Goal: Task Accomplishment & Management: Manage account settings

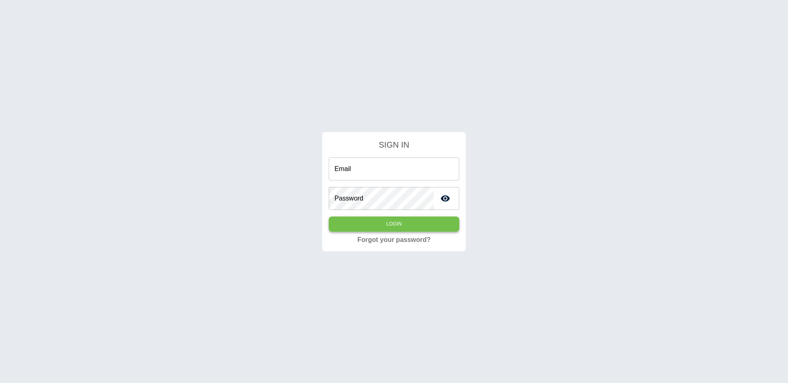
type input "**********"
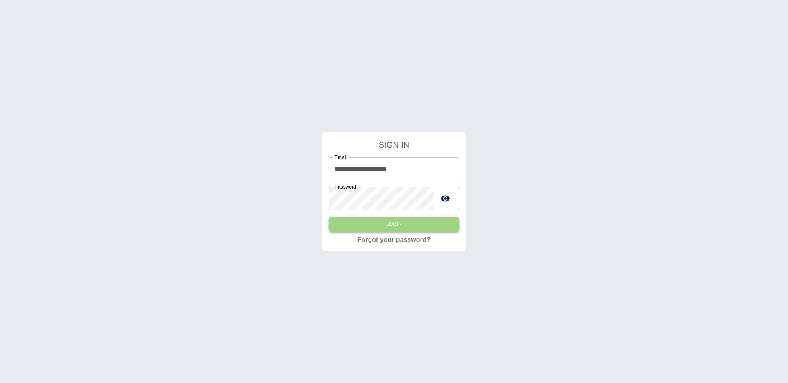
click at [349, 226] on button "Login" at bounding box center [394, 224] width 131 height 15
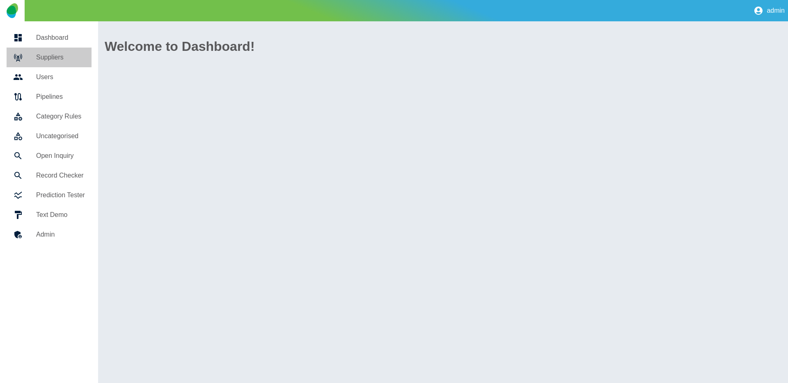
click at [74, 53] on h5 "Suppliers" at bounding box center [60, 58] width 49 height 10
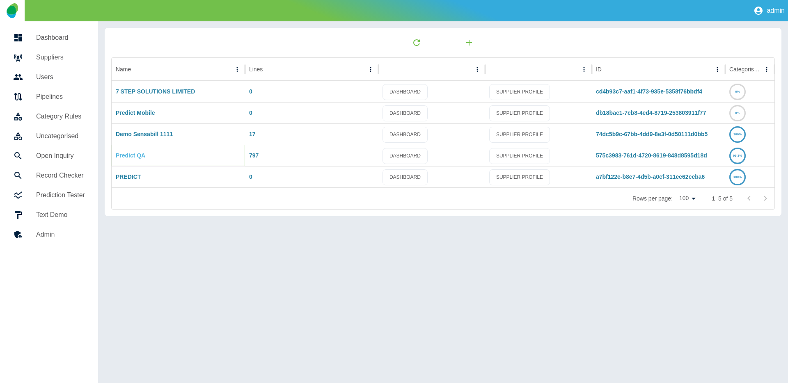
click at [127, 155] on link "Predict QA" at bounding box center [131, 155] width 30 height 7
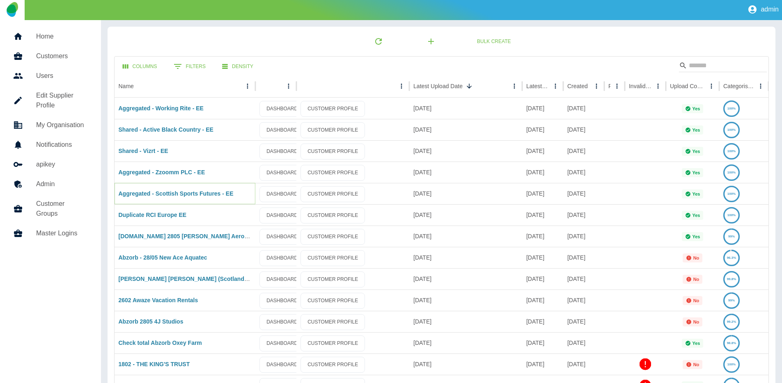
scroll to position [2, 0]
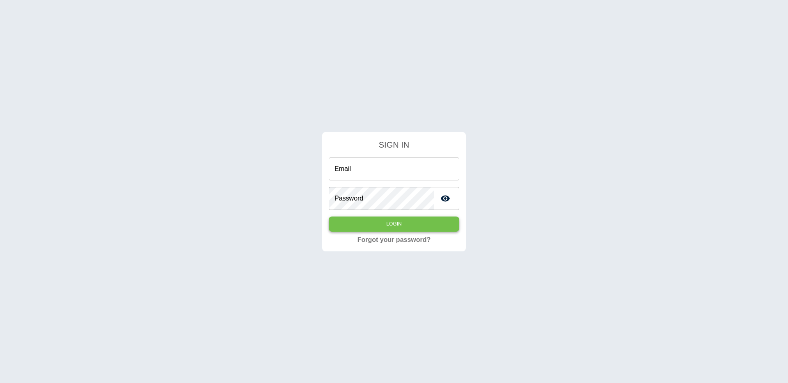
type input "**********"
click at [359, 220] on button "Login" at bounding box center [394, 224] width 131 height 15
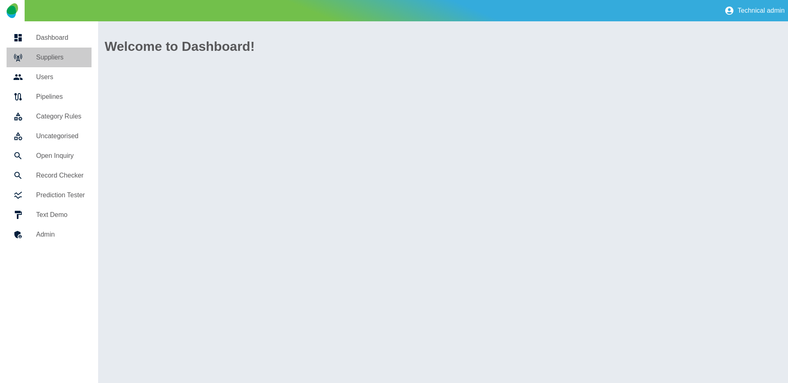
click at [21, 55] on icon at bounding box center [18, 57] width 7 height 6
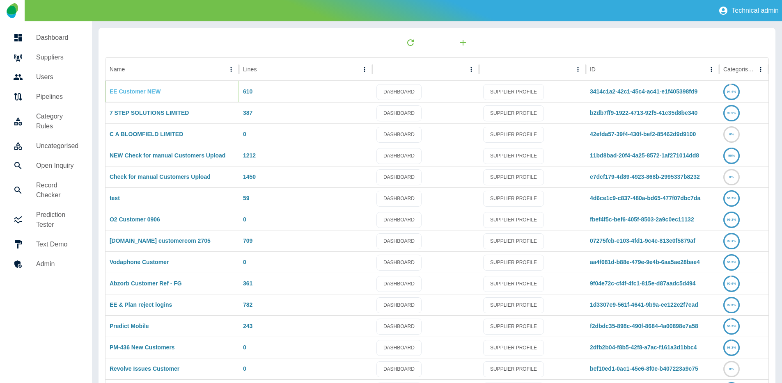
click at [131, 94] on link "EE Customer NEW" at bounding box center [135, 91] width 51 height 7
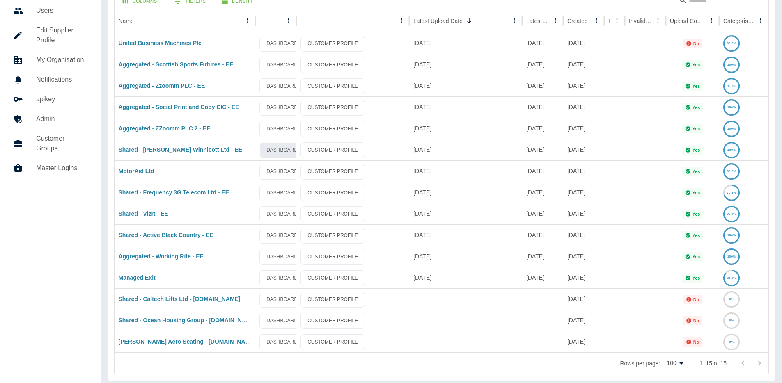
scroll to position [71, 0]
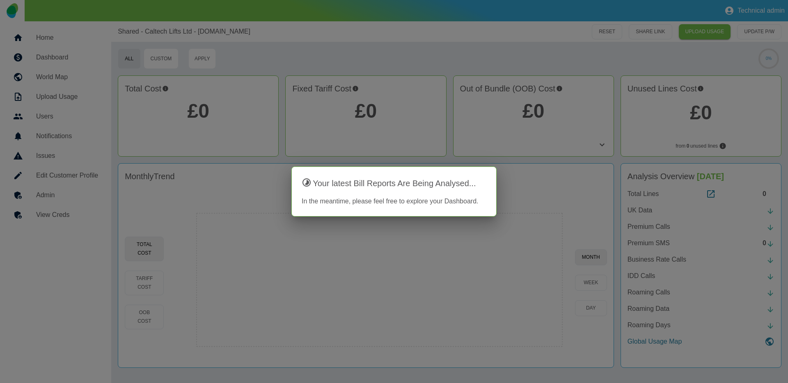
click at [234, 39] on div at bounding box center [394, 191] width 788 height 383
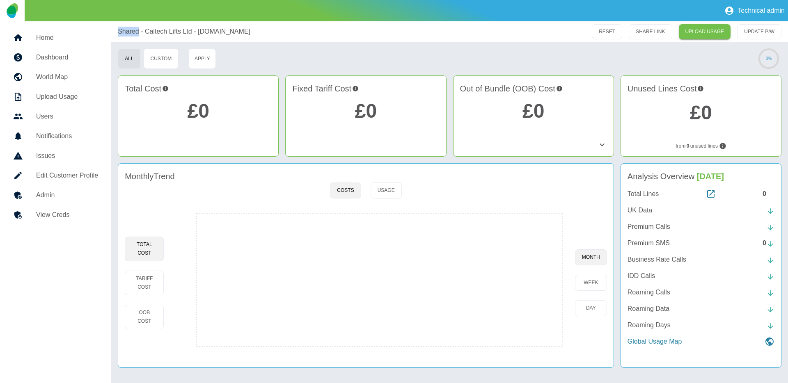
drag, startPoint x: 115, startPoint y: 32, endPoint x: 138, endPoint y: 31, distance: 22.2
click at [138, 31] on div "Shared - Caltech Lifts Ltd - Plan.com RESET SHARE LINK UPLOAD USAGE UPDATE P/W" at bounding box center [449, 31] width 677 height 21
copy p "Shared"
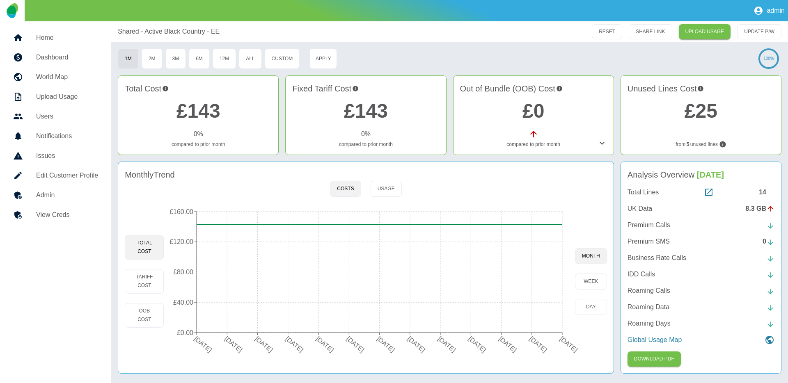
click at [765, 190] on div "14" at bounding box center [767, 193] width 16 height 10
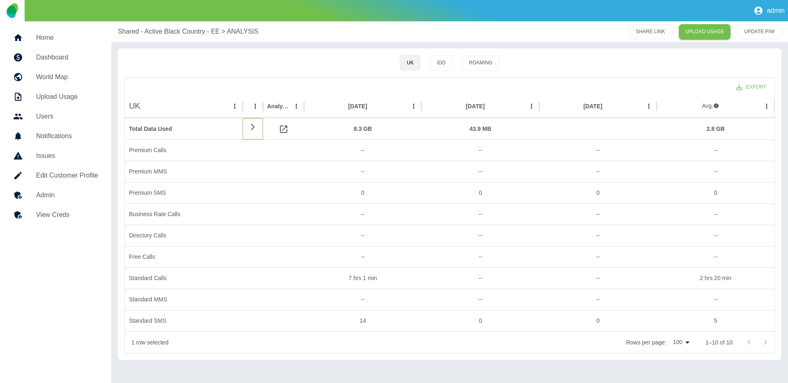
click at [255, 128] on icon at bounding box center [253, 127] width 10 height 8
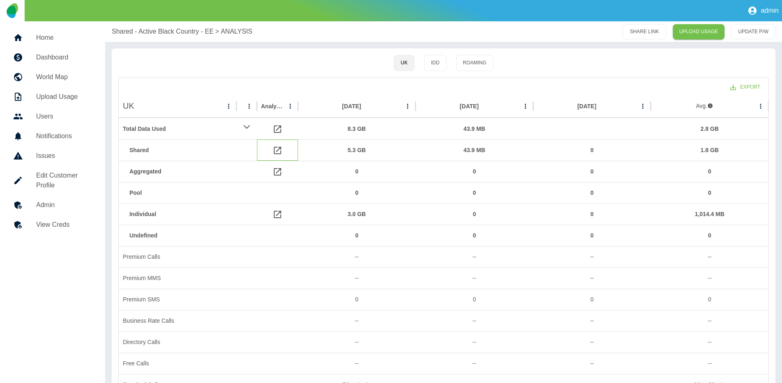
click at [274, 151] on icon at bounding box center [277, 150] width 7 height 7
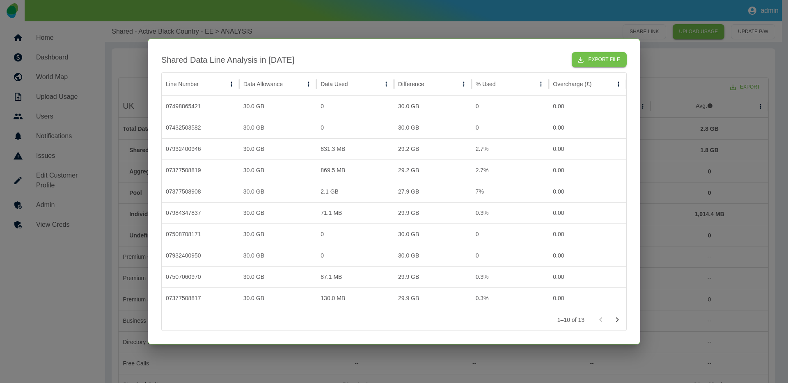
click at [431, 28] on div at bounding box center [394, 191] width 788 height 383
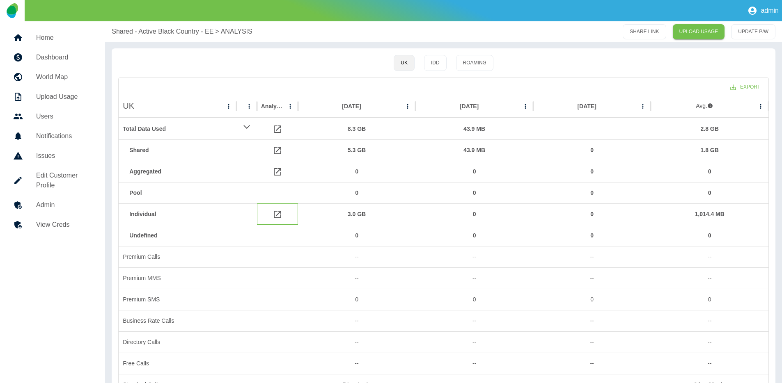
click at [278, 216] on icon at bounding box center [278, 215] width 10 height 10
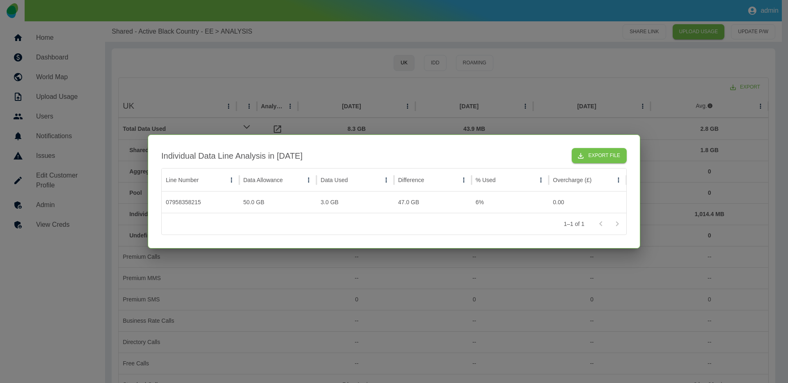
click at [349, 61] on div at bounding box center [394, 191] width 788 height 383
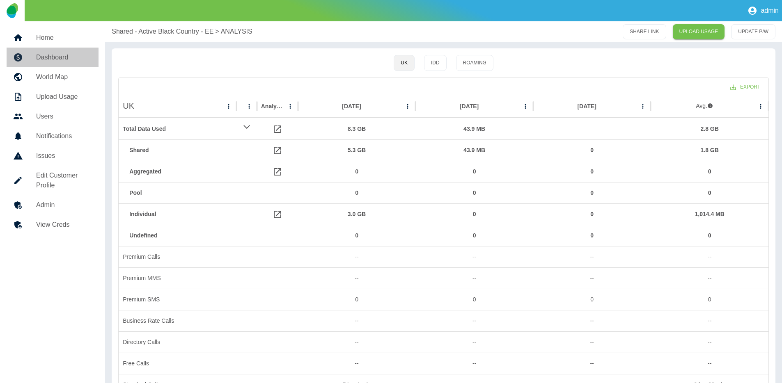
click at [46, 62] on link "Dashboard" at bounding box center [53, 58] width 92 height 20
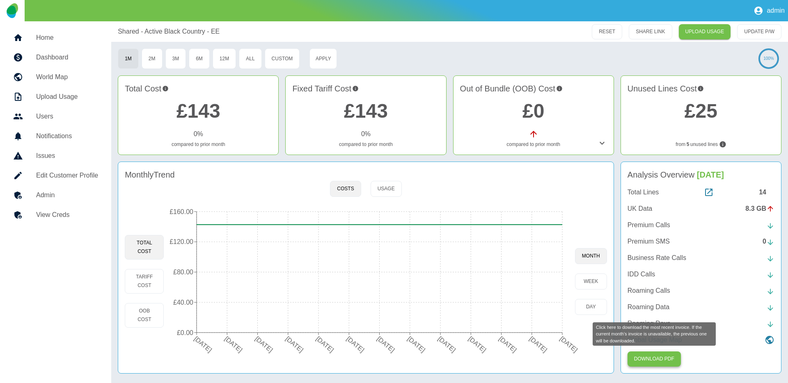
click at [666, 362] on button "Download PDF" at bounding box center [654, 359] width 53 height 15
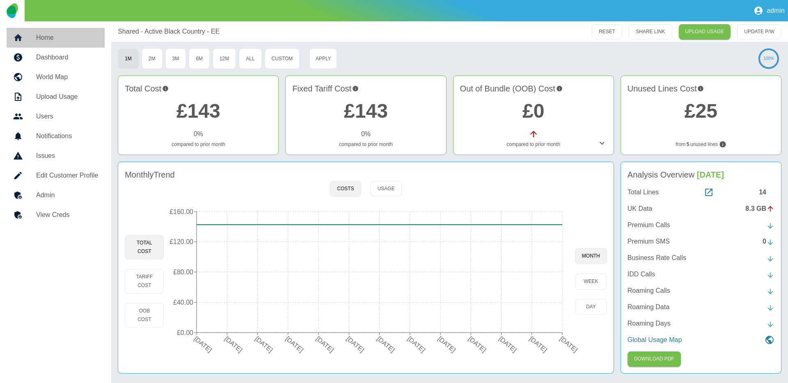
click at [62, 41] on h5 "Home" at bounding box center [67, 38] width 62 height 10
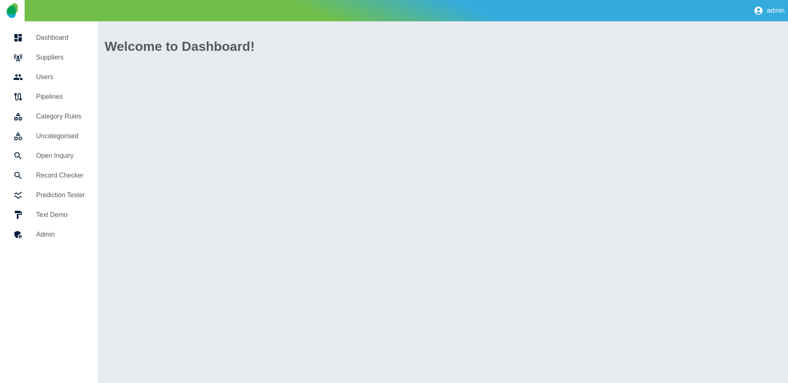
click at [55, 58] on h5 "Suppliers" at bounding box center [60, 58] width 49 height 10
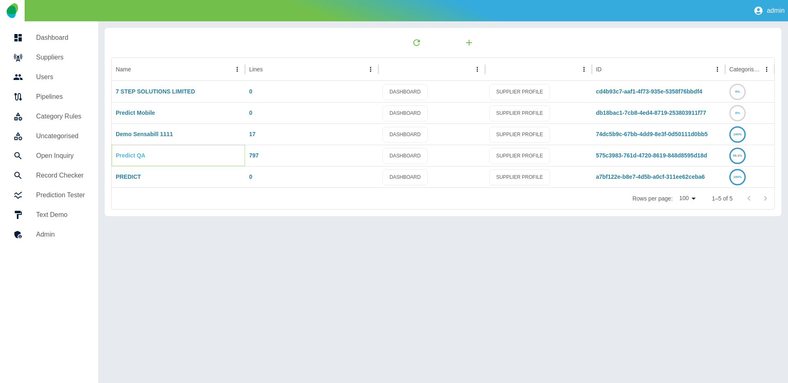
click at [130, 157] on link "Predict QA" at bounding box center [131, 155] width 30 height 7
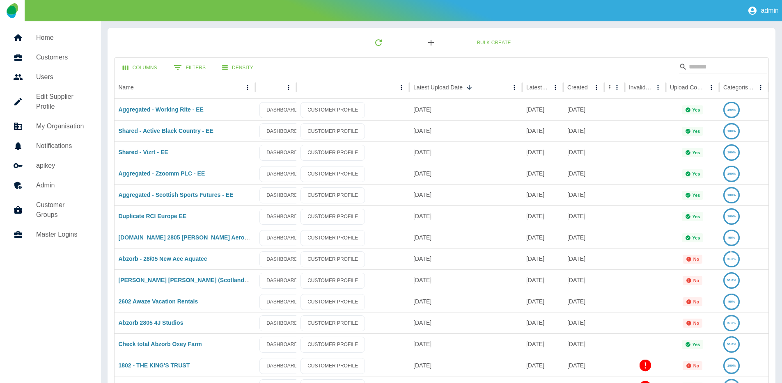
click at [426, 41] on icon "button" at bounding box center [431, 43] width 10 height 10
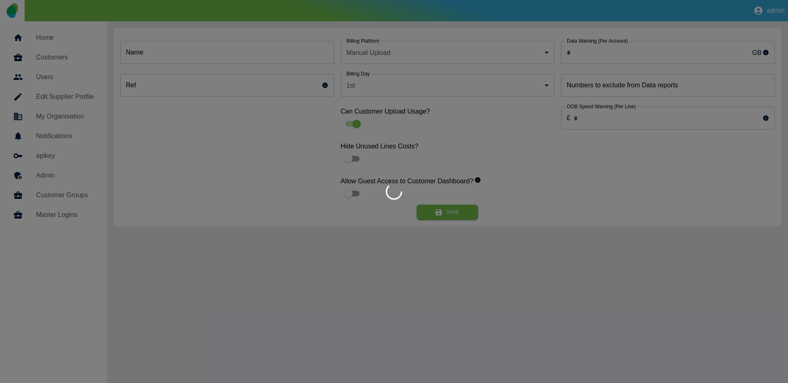
type input "*"
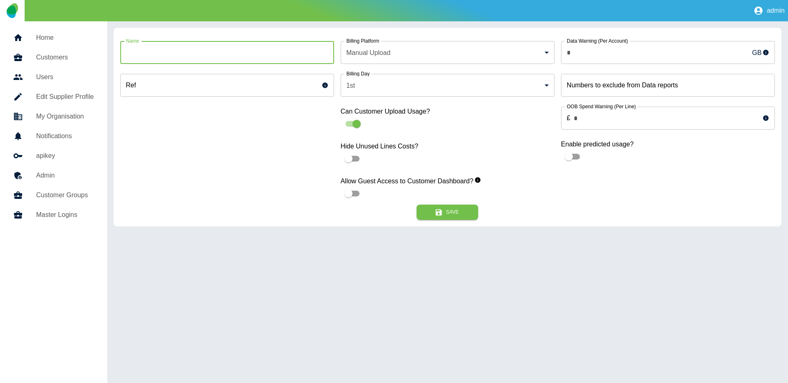
click at [232, 44] on input "Name" at bounding box center [227, 52] width 214 height 23
paste input "**********"
type input "**********"
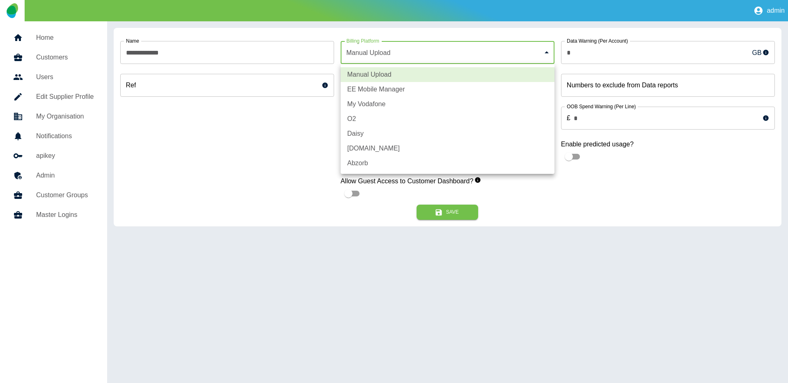
click at [395, 59] on body "**********" at bounding box center [394, 191] width 788 height 383
click at [388, 93] on li "EE Mobile Manager" at bounding box center [448, 89] width 214 height 15
type input "*"
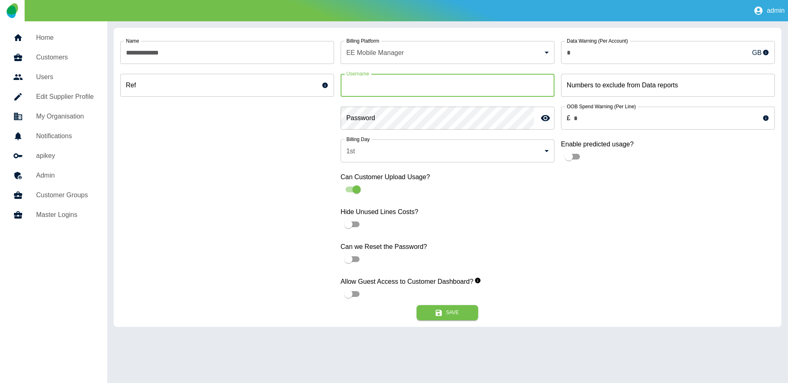
click at [395, 83] on input "Username" at bounding box center [448, 85] width 214 height 23
paste input "**********"
type input "**********"
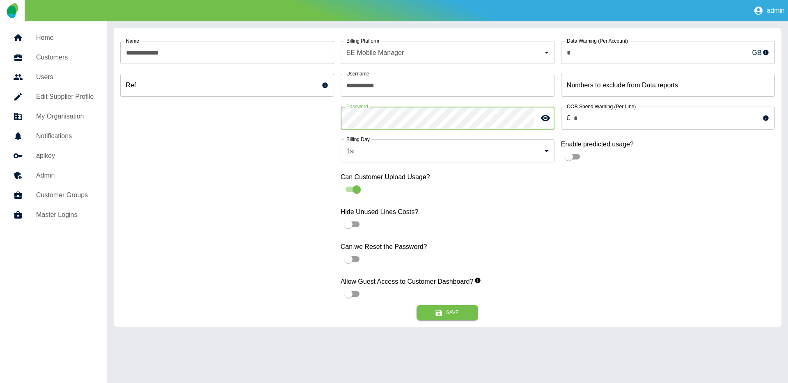
click at [291, 257] on div "**********" at bounding box center [227, 169] width 214 height 271
click at [437, 307] on button "Save" at bounding box center [448, 312] width 62 height 15
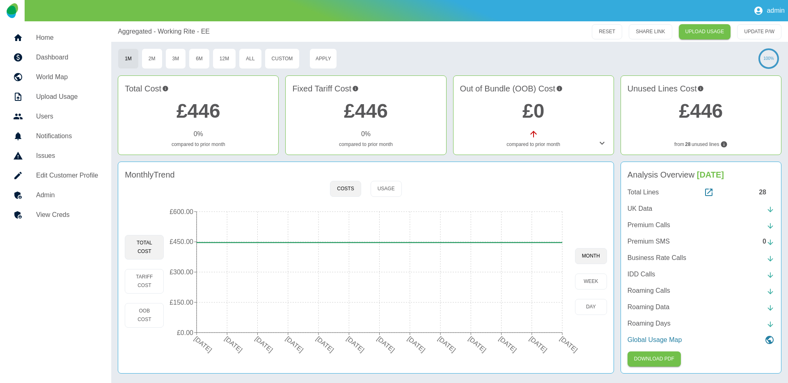
click at [762, 190] on div "28" at bounding box center [767, 193] width 16 height 10
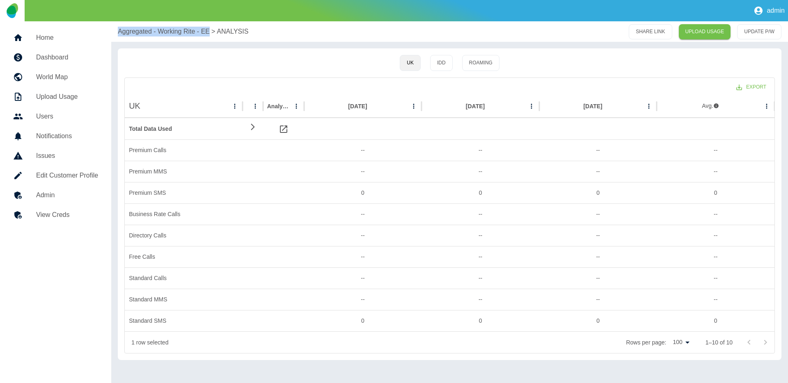
copy p "Aggregated - Working Rite - EE"
drag, startPoint x: 115, startPoint y: 32, endPoint x: 209, endPoint y: 34, distance: 94.4
click at [209, 34] on div "Aggregated - Working Rite - EE > ANALYSIS SHARE LINK UPLOAD USAGE UPDATE P/W" at bounding box center [449, 31] width 677 height 21
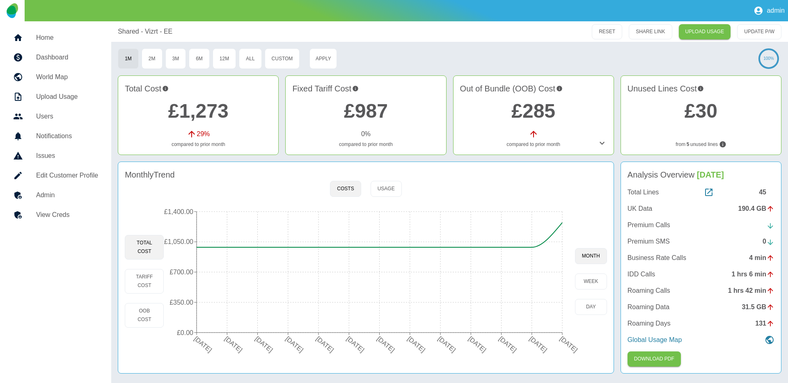
click at [761, 193] on div "45" at bounding box center [767, 193] width 16 height 10
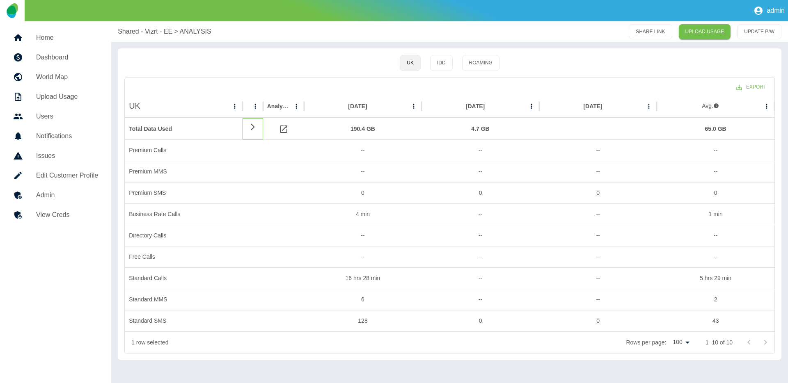
click at [248, 128] on icon at bounding box center [253, 127] width 10 height 8
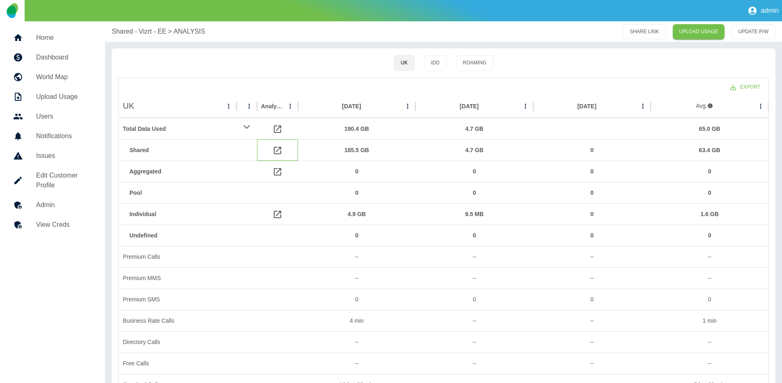
click at [278, 151] on icon at bounding box center [278, 151] width 10 height 10
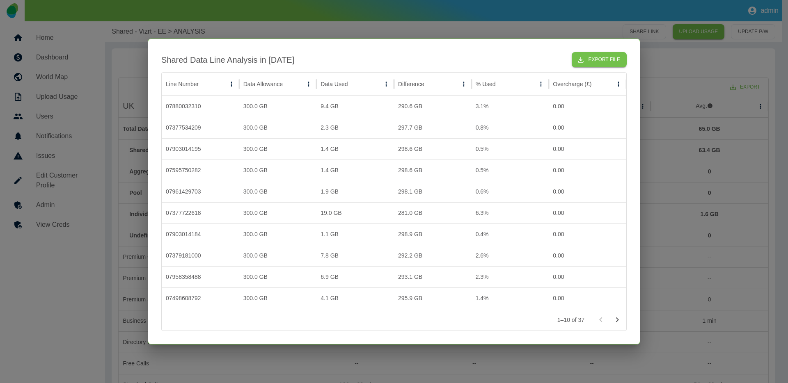
click at [393, 13] on div at bounding box center [394, 191] width 788 height 383
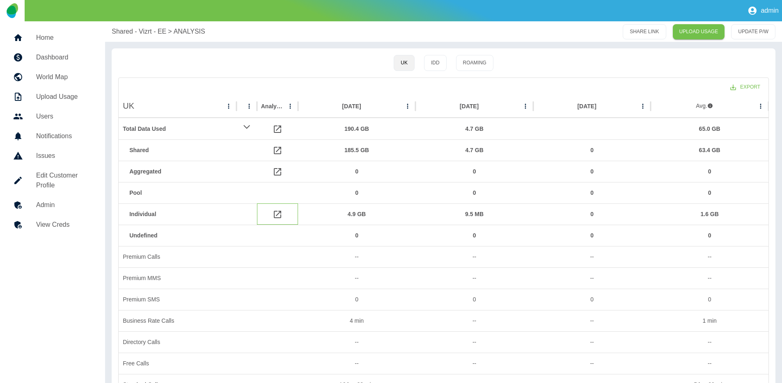
click at [278, 216] on icon at bounding box center [278, 215] width 10 height 10
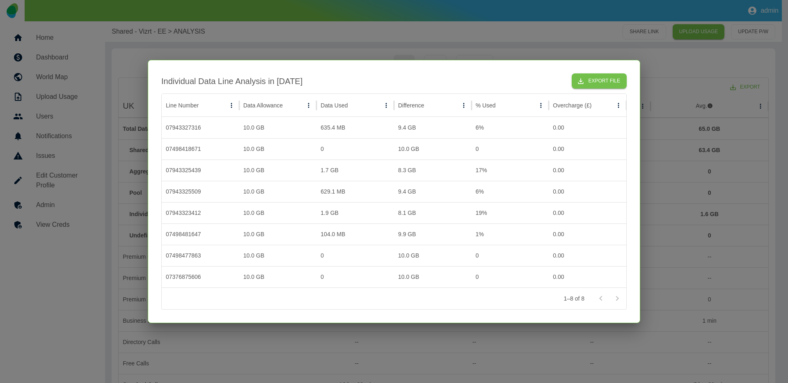
click at [424, 53] on div at bounding box center [394, 191] width 788 height 383
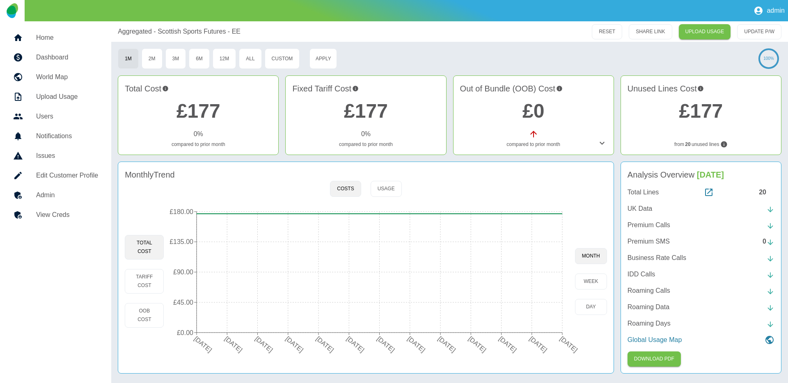
click at [761, 190] on div "20" at bounding box center [767, 193] width 16 height 10
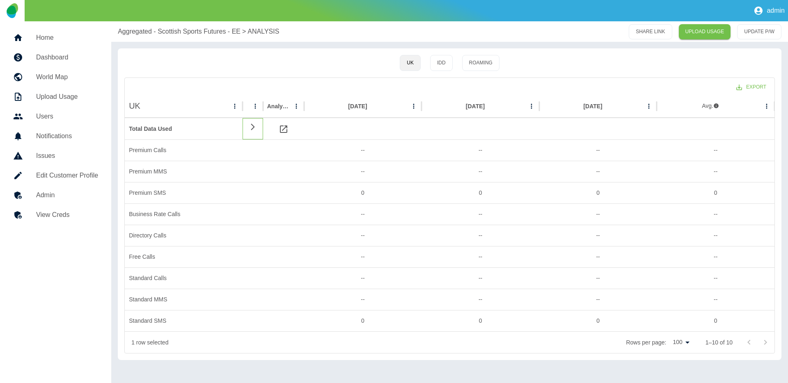
click at [250, 127] on icon at bounding box center [253, 127] width 10 height 8
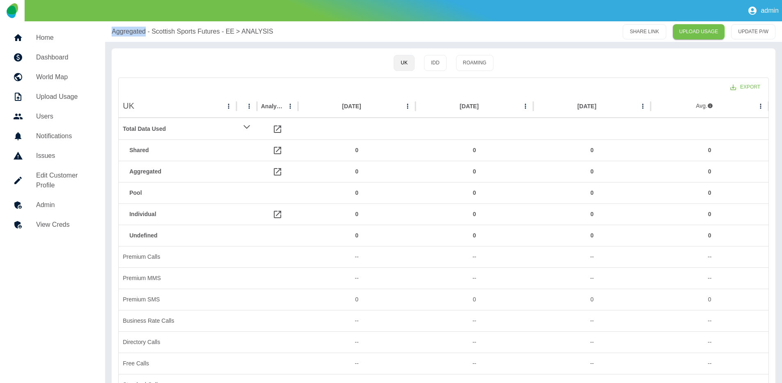
drag, startPoint x: 110, startPoint y: 35, endPoint x: 147, endPoint y: 32, distance: 36.6
click at [147, 32] on div "Aggregated - Scottish Sports Futures - EE > ANALYSIS SHARE LINK UPLOAD USAGE UP…" at bounding box center [443, 31] width 677 height 21
copy p "Aggregated"
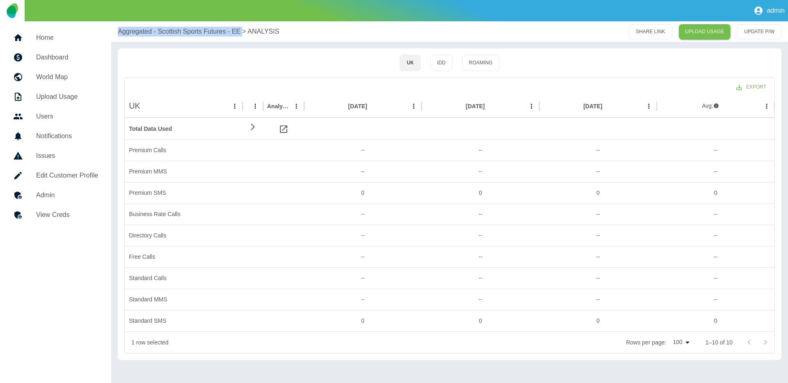
drag, startPoint x: 115, startPoint y: 35, endPoint x: 242, endPoint y: 32, distance: 127.7
click at [242, 32] on div "Aggregated - Scottish Sports Futures - EE > ANALYSIS SHARE LINK UPLOAD USAGE UP…" at bounding box center [449, 31] width 677 height 21
copy div "Aggregated - Scottish Sports Futures - EE"
